Goal: Task Accomplishment & Management: Use online tool/utility

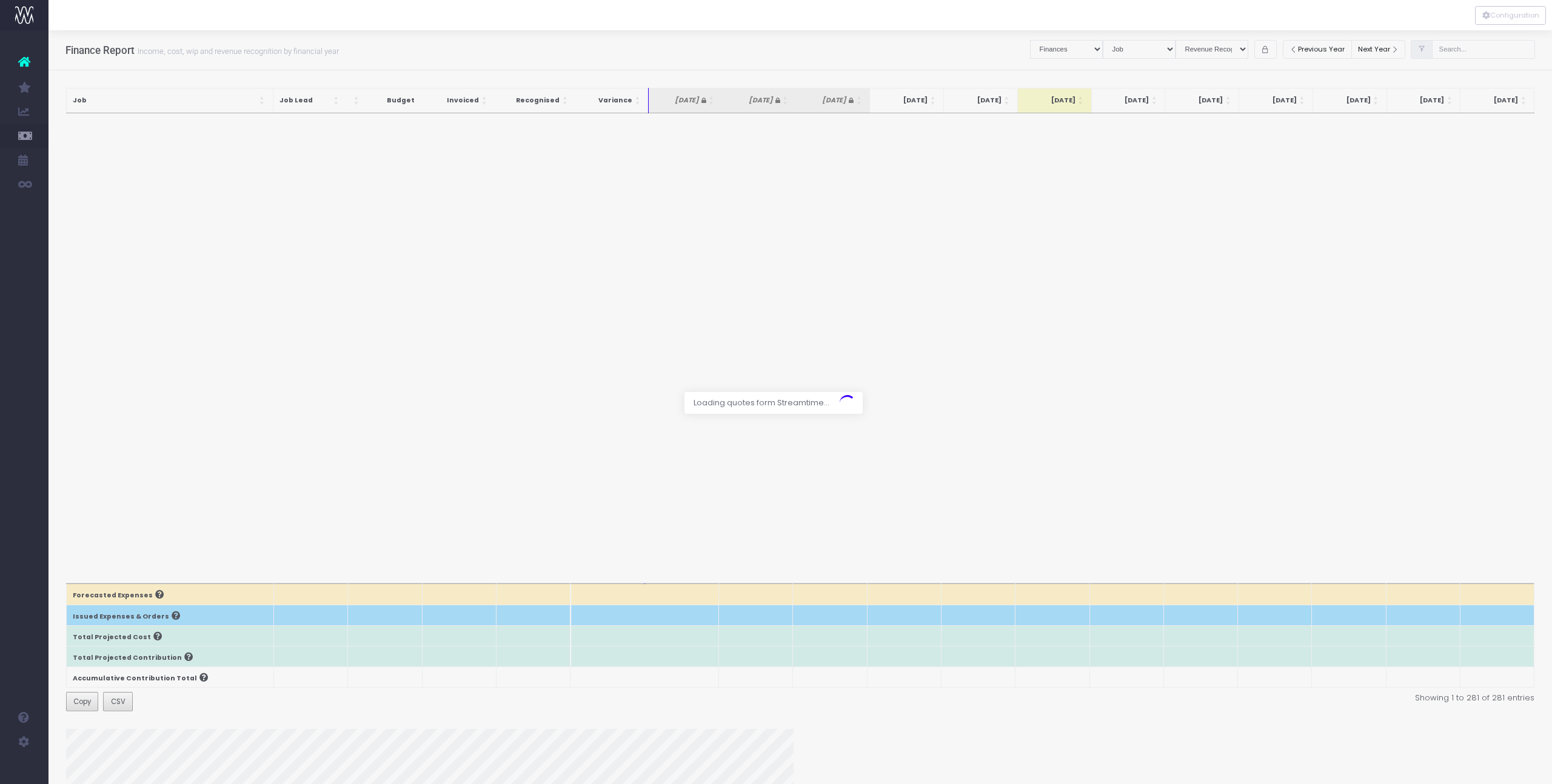
select select "finances"
select select "job"
select select "revrec"
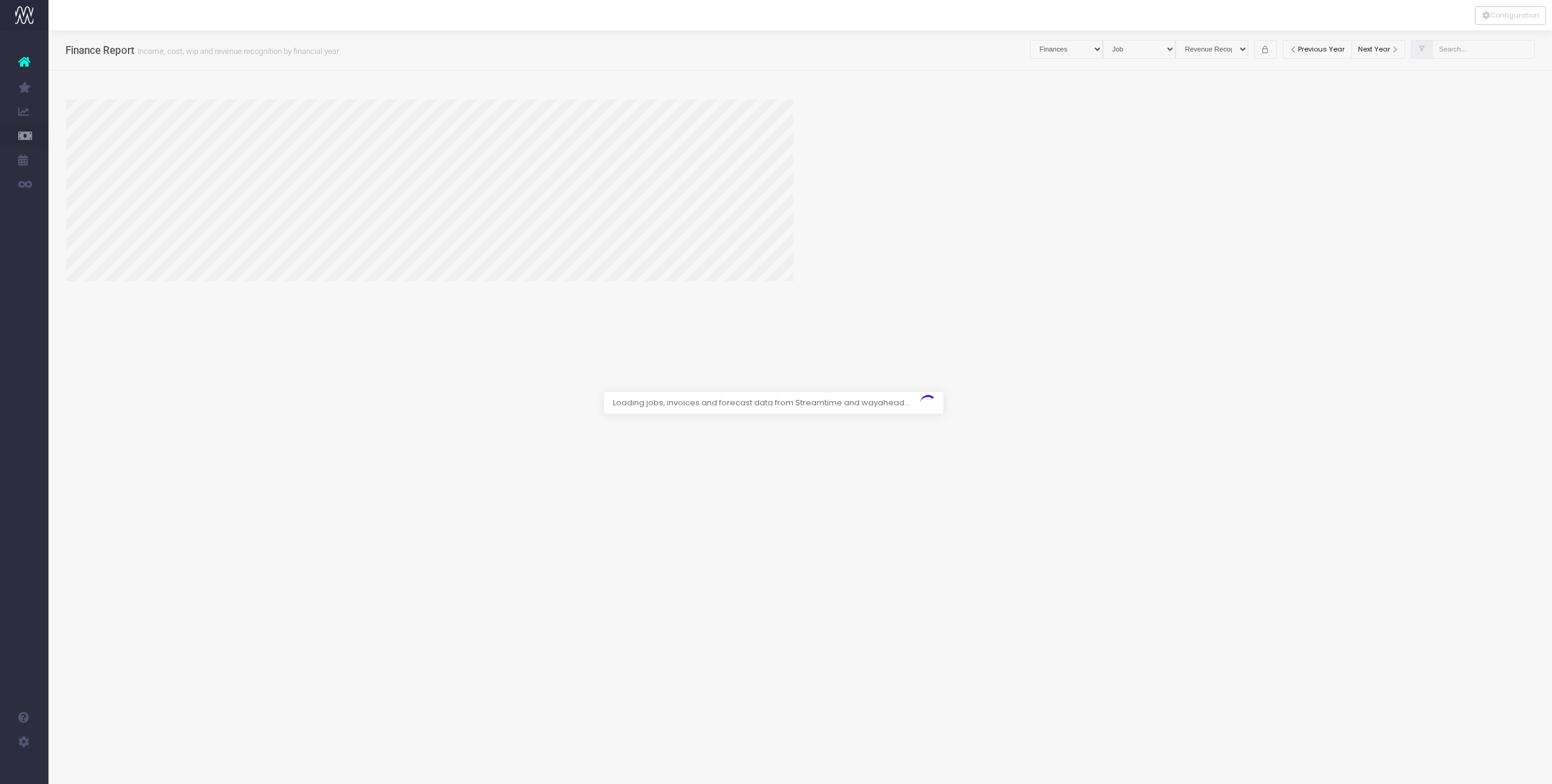
select select "finances"
select select "job"
select select "revrec"
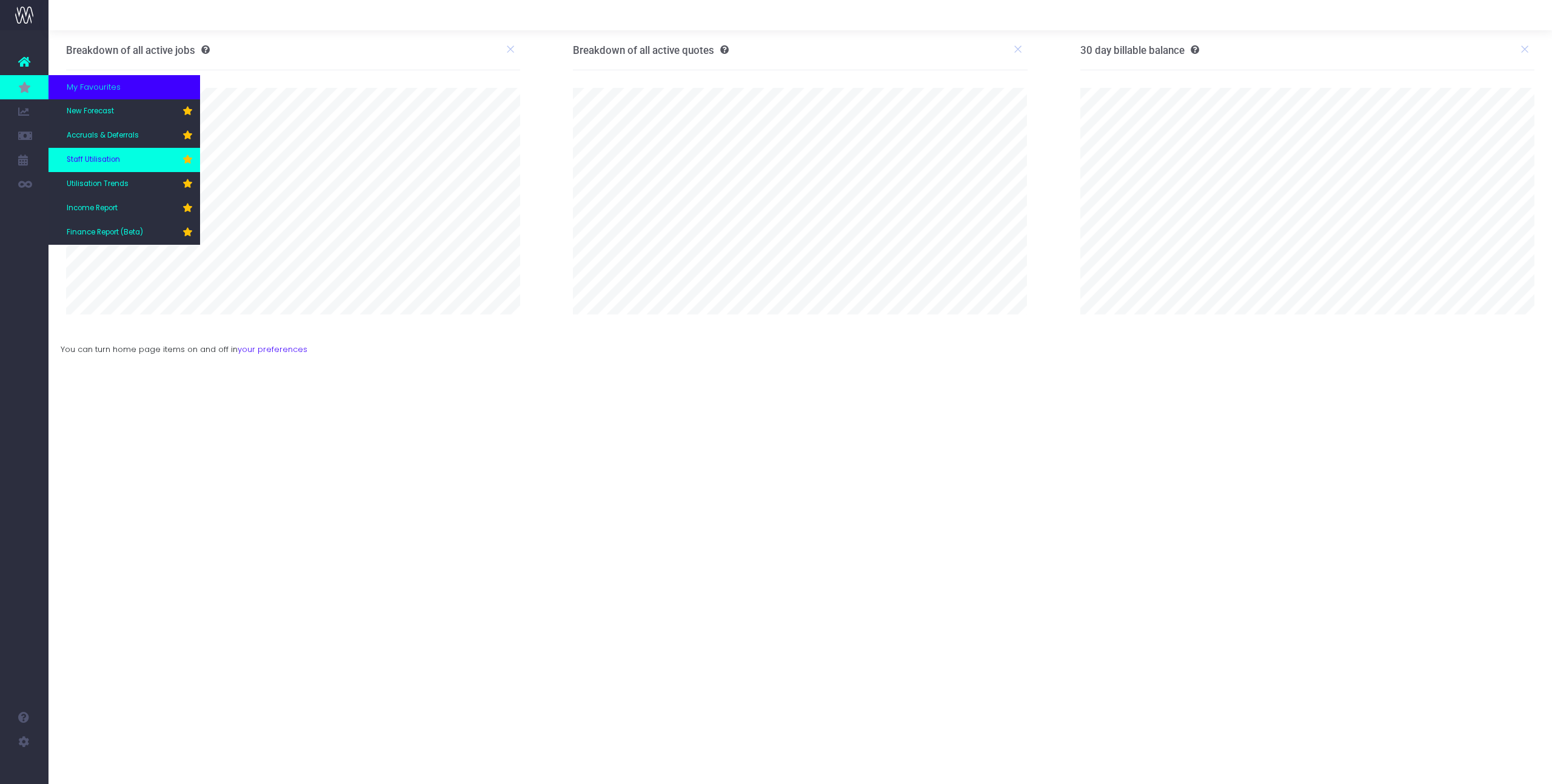
click at [106, 157] on span "Staff Utilisation" at bounding box center [93, 160] width 53 height 11
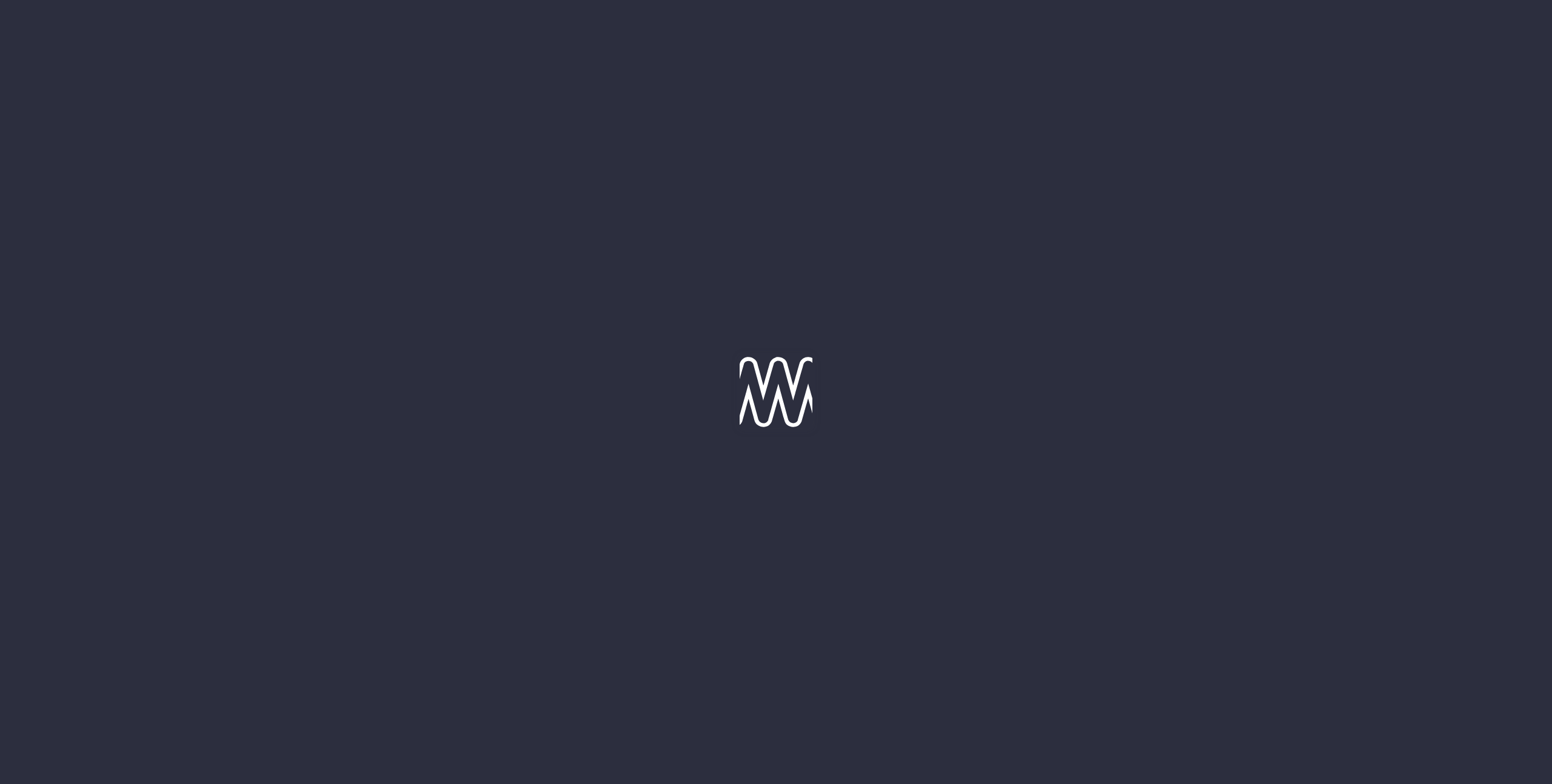
type input "[DATE]"
